Goal: Check status

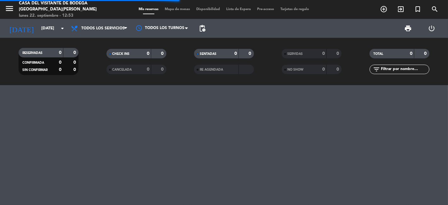
scroll to position [3453, 0]
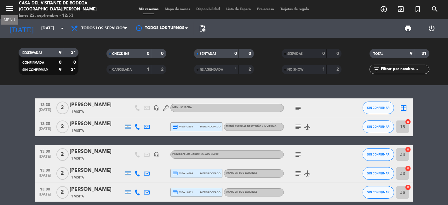
click at [10, 11] on icon "menu" at bounding box center [9, 8] width 9 height 9
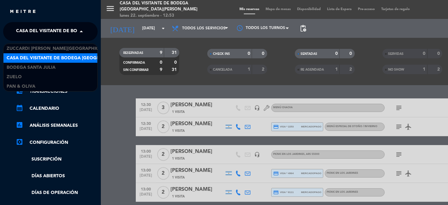
click at [82, 31] on span at bounding box center [83, 31] width 11 height 13
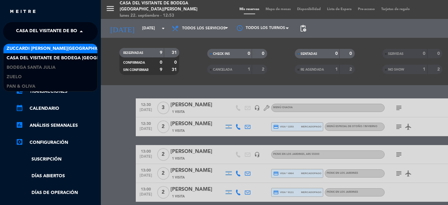
click at [43, 48] on span "Zuccardi [PERSON_NAME][GEOGRAPHIC_DATA] - Restaurant [GEOGRAPHIC_DATA]" at bounding box center [101, 48] width 188 height 7
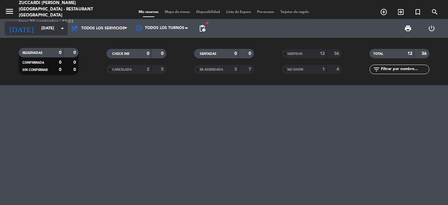
click at [63, 27] on icon "arrow_drop_down" at bounding box center [63, 29] width 8 height 8
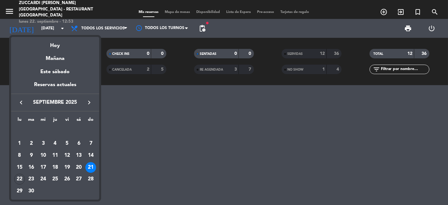
click at [89, 101] on icon "keyboard_arrow_right" at bounding box center [89, 103] width 8 height 8
click at [43, 152] on div "8" at bounding box center [43, 155] width 11 height 11
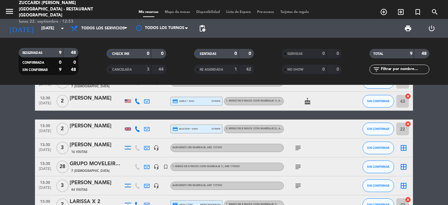
scroll to position [35, 0]
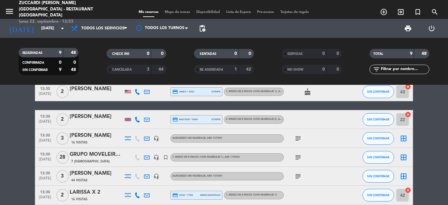
click at [299, 158] on icon "subject" at bounding box center [298, 157] width 8 height 8
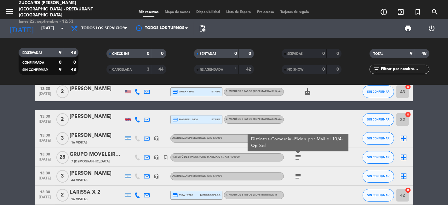
click at [22, 156] on bookings-row "12:30 [DATE] 2 [PERSON_NAME] 7 Visitas headset_mic 1. MENÚ DE 8 PASOS (con mari…" at bounding box center [224, 152] width 448 height 179
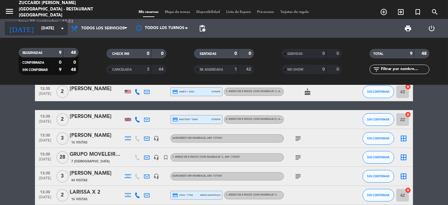
click at [63, 31] on icon "arrow_drop_down" at bounding box center [63, 29] width 8 height 8
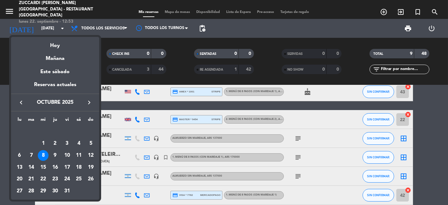
click at [55, 154] on div "9" at bounding box center [55, 155] width 11 height 11
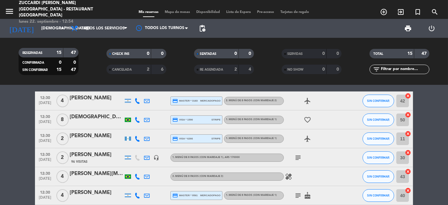
scroll to position [0, 0]
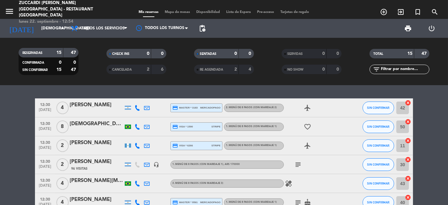
click at [64, 30] on icon "arrow_drop_down" at bounding box center [63, 29] width 8 height 8
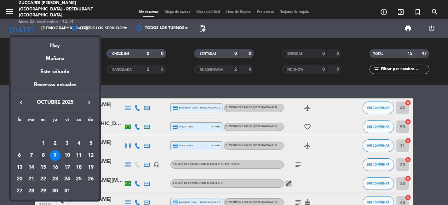
click at [44, 156] on div "8" at bounding box center [43, 155] width 11 height 11
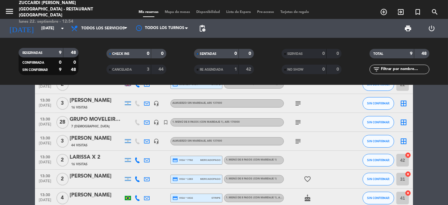
scroll to position [103, 0]
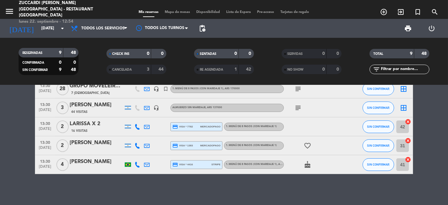
click at [92, 181] on div "12:30 [DATE] 2 [PERSON_NAME] 7 Visitas headset_mic 1. MENÚ DE 8 PASOS (con mari…" at bounding box center [224, 145] width 448 height 120
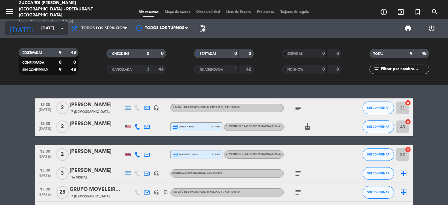
click at [61, 29] on icon "arrow_drop_down" at bounding box center [63, 29] width 8 height 8
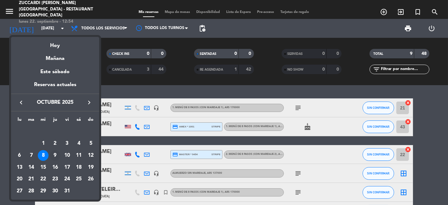
click at [56, 155] on div "9" at bounding box center [55, 155] width 11 height 11
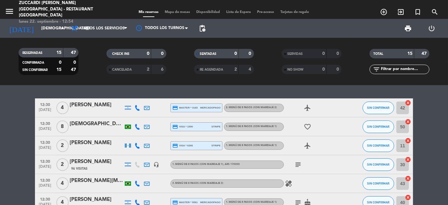
scroll to position [35, 0]
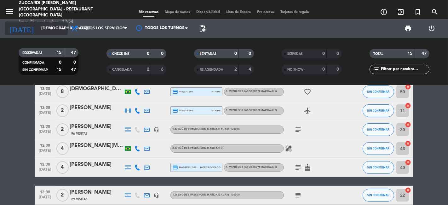
click at [62, 29] on icon "arrow_drop_down" at bounding box center [63, 29] width 8 height 8
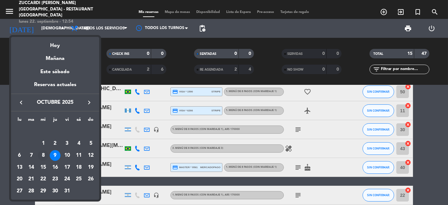
click at [42, 156] on div "8" at bounding box center [43, 155] width 11 height 11
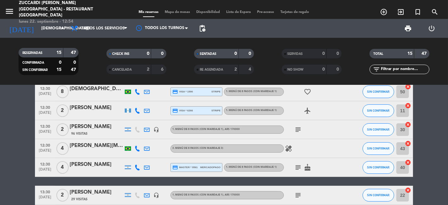
type input "[DATE]"
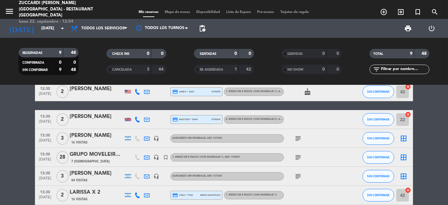
scroll to position [70, 0]
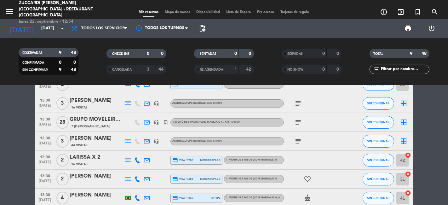
click at [103, 118] on div "GRUPO MOVELEIRO- BEM VINO" at bounding box center [97, 119] width 54 height 8
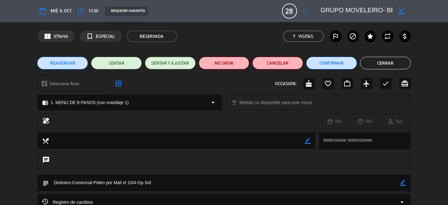
click at [379, 61] on button "Cerrar" at bounding box center [385, 63] width 51 height 13
